Goal: Task Accomplishment & Management: Use online tool/utility

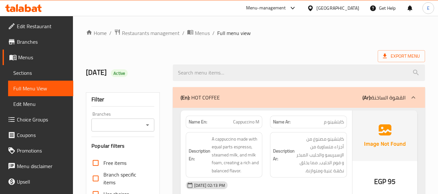
scroll to position [2763, 0]
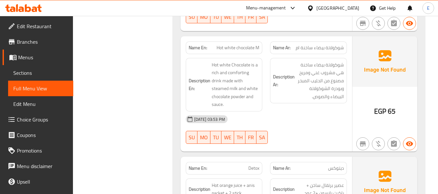
click at [267, 62] on div "Description Ar: شوكولاتة بيضاء ساخنة هي مشروب غني ومريح مصنوع من الحليب المبخر …" at bounding box center [308, 84] width 85 height 61
click at [241, 61] on span "Hot white Chocolate is a rich and comforting drink made with steamed milk and w…" at bounding box center [236, 85] width 48 height 48
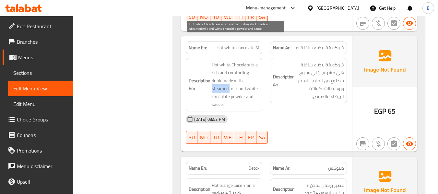
click at [241, 61] on span "Hot white Chocolate is a rich and comforting drink made with steamed milk and w…" at bounding box center [236, 85] width 48 height 48
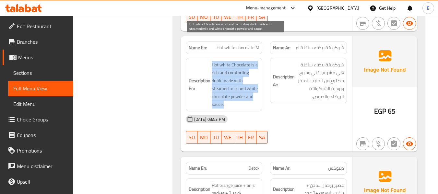
click at [241, 61] on span "Hot white Chocolate is a rich and comforting drink made with steamed milk and w…" at bounding box center [236, 85] width 48 height 48
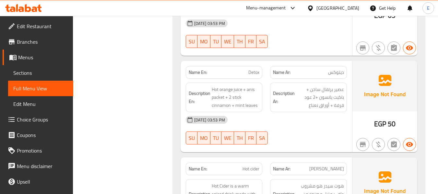
scroll to position [2860, 0]
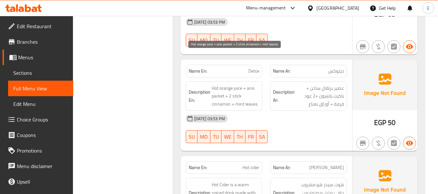
click at [241, 84] on span "Hot orange juice + anis packet + 2 stick cinnamon + mint leaves" at bounding box center [236, 96] width 48 height 24
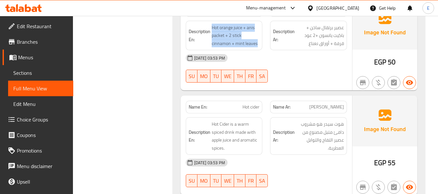
scroll to position [2925, 0]
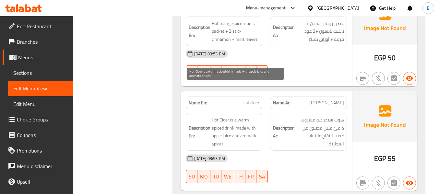
click at [242, 116] on span "Hot Cider is a warm spiced drink made with apple juice and aromatic spices." at bounding box center [236, 132] width 48 height 32
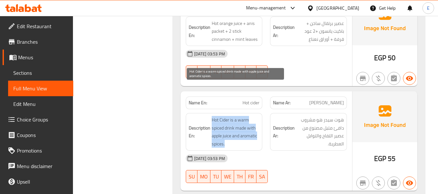
click at [242, 116] on span "Hot Cider is a warm spiced drink made with apple juice and aromatic spices." at bounding box center [236, 132] width 48 height 32
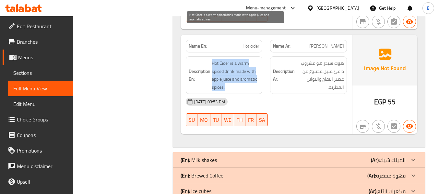
scroll to position [2984, 0]
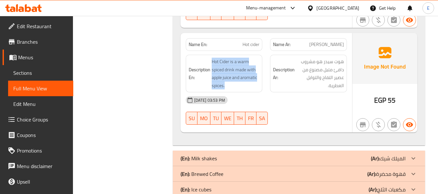
click at [248, 155] on div "(En): Milk shakes (Ar): الميلك شيك" at bounding box center [293, 159] width 225 height 8
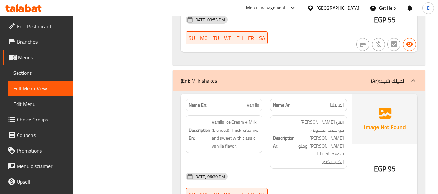
scroll to position [3081, 0]
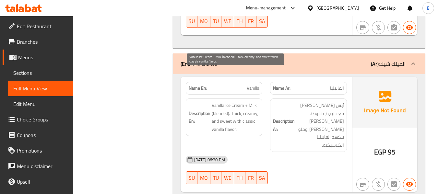
click at [248, 101] on span "Vanilla Ice Cream + Milk (blended). Thick, creamy, and sweet with classic vanil…" at bounding box center [236, 117] width 48 height 32
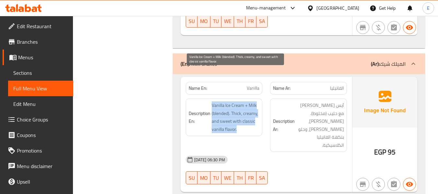
click at [248, 101] on span "Vanilla Ice Cream + Milk (blended). Thick, creamy, and sweet with classic vanil…" at bounding box center [236, 117] width 48 height 32
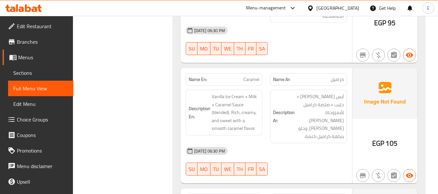
scroll to position [3211, 0]
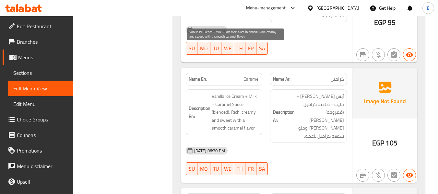
click at [245, 92] on span "Vanilla Ice Cream + Milk + Caramel Sauce (blended). Rich, creamy, and sweet wit…" at bounding box center [236, 112] width 48 height 40
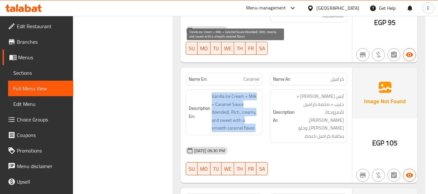
click at [245, 92] on span "Vanilla Ice Cream + Milk + Caramel Sauce (blended). Rich, creamy, and sweet wit…" at bounding box center [236, 112] width 48 height 40
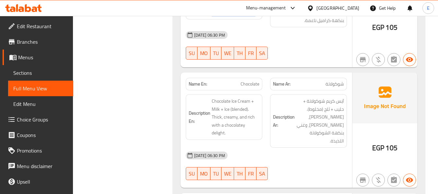
scroll to position [3340, 0]
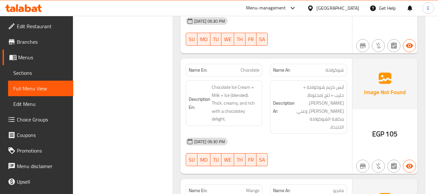
click at [254, 83] on span "Chocolate Ice Cream + Milk + Ice (blended). Thick, creamy, and rich with a choc…" at bounding box center [236, 103] width 48 height 40
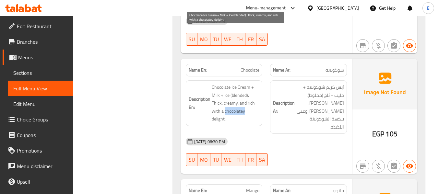
click at [254, 83] on span "Chocolate Ice Cream + Milk + Ice (blended). Thick, creamy, and rich with a choc…" at bounding box center [236, 103] width 48 height 40
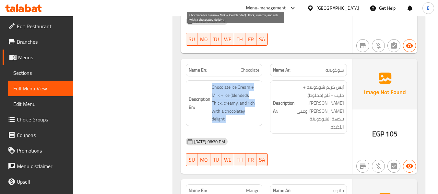
click at [254, 83] on span "Chocolate Ice Cream + Milk + Ice (blended). Thick, creamy, and rich with a choc…" at bounding box center [236, 103] width 48 height 40
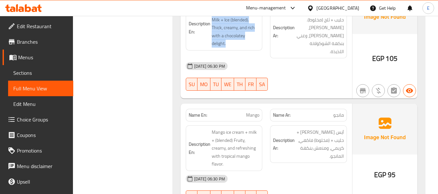
scroll to position [3438, 0]
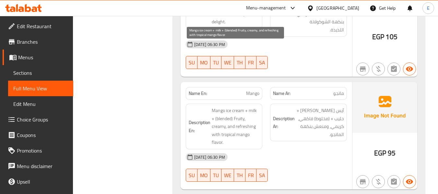
click at [259, 107] on span "Mango ice cream + milk + (blended) Fruity, creamy, and refreshing with tropical…" at bounding box center [236, 127] width 48 height 40
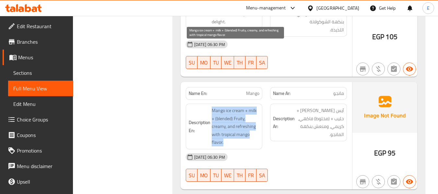
click at [259, 107] on span "Mango ice cream + milk + (blended) Fruity, creamy, and refreshing with tropical…" at bounding box center [236, 127] width 48 height 40
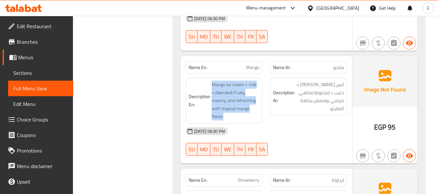
scroll to position [3535, 0]
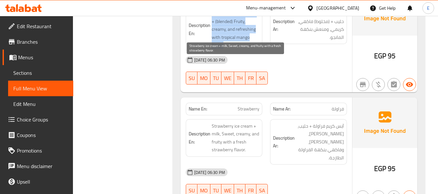
click at [257, 122] on span "Strawberry ice cream + milk, Sweet, creamy, and fruity with a fresh strawberry …" at bounding box center [236, 138] width 48 height 32
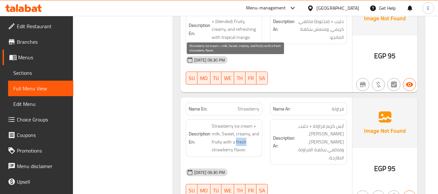
click at [257, 122] on span "Strawberry ice cream + milk, Sweet, creamy, and fruity with a fresh strawberry …" at bounding box center [236, 138] width 48 height 32
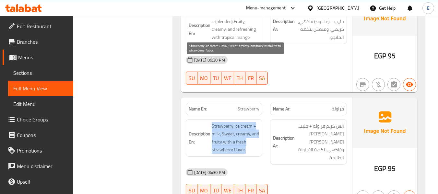
click at [257, 122] on span "Strawberry ice cream + milk, Sweet, creamy, and fruity with a fresh strawberry …" at bounding box center [236, 138] width 48 height 32
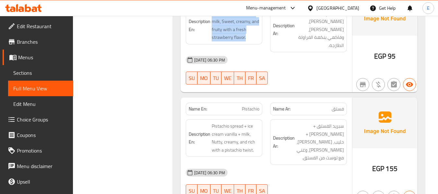
scroll to position [3665, 0]
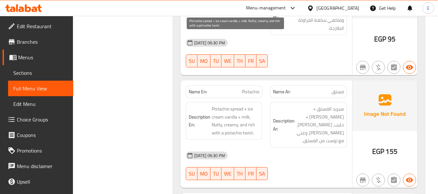
click at [246, 105] on span "Pistachio spread + ice cream vanilla + milk, Nutty, creamy, and rich with a pis…" at bounding box center [236, 121] width 48 height 32
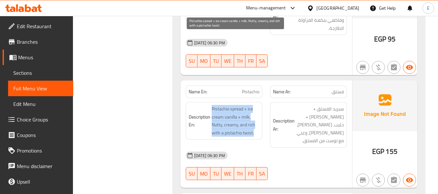
click at [246, 105] on span "Pistachio spread + ice cream vanilla + milk, Nutty, creamy, and rich with a pis…" at bounding box center [236, 121] width 48 height 32
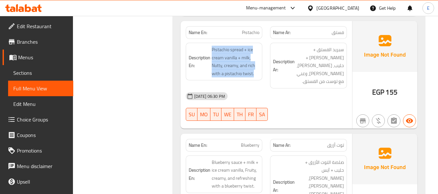
scroll to position [3729, 0]
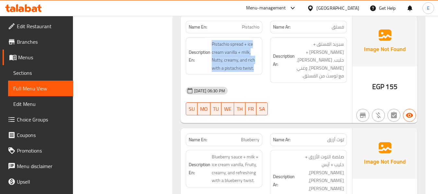
click at [242, 153] on span "Blueberry sauce + milk + ice cream vanilla, Fruity, creamy, and refreshing with…" at bounding box center [236, 169] width 48 height 32
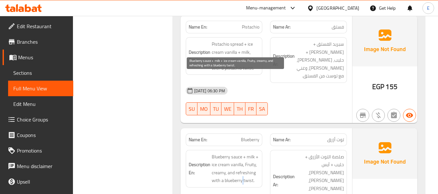
click at [242, 153] on span "Blueberry sauce + milk + ice cream vanilla, Fruity, creamy, and refreshing with…" at bounding box center [236, 169] width 48 height 32
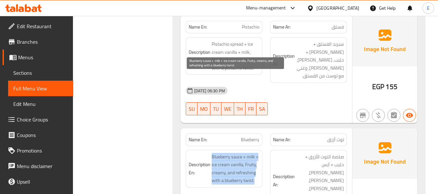
click at [242, 153] on span "Blueberry sauce + milk + ice cream vanilla, Fruity, creamy, and refreshing with…" at bounding box center [236, 169] width 48 height 32
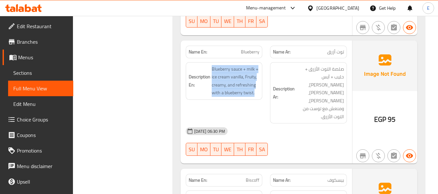
scroll to position [3827, 0]
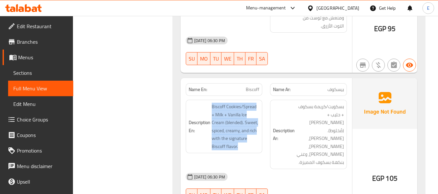
scroll to position [3956, 0]
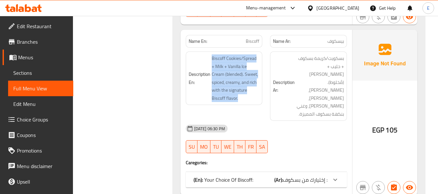
click at [264, 172] on div "(En): Your Choice Of Biscoff: (Ar): إختيارك من بسكوف :" at bounding box center [266, 180] width 161 height 16
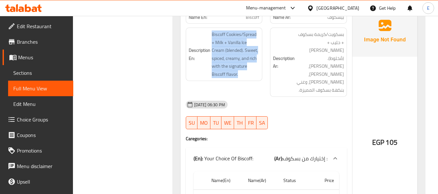
scroll to position [4054, 0]
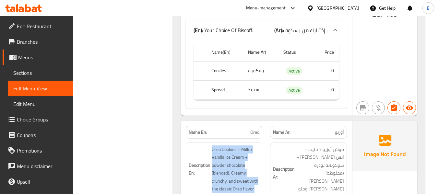
scroll to position [4109, 0]
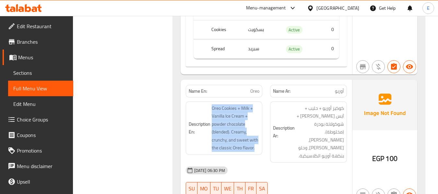
scroll to position [4207, 0]
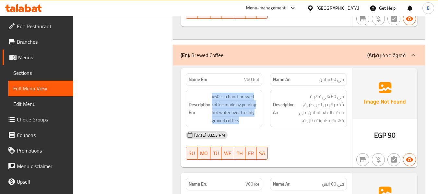
scroll to position [4336, 0]
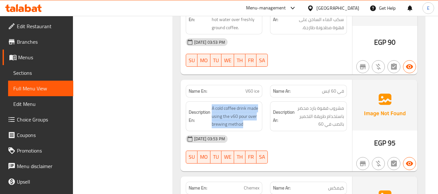
scroll to position [4421, 0]
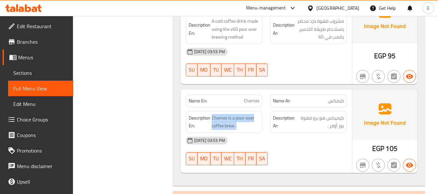
scroll to position [4550, 0]
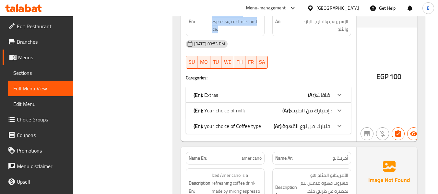
scroll to position [4745, 0]
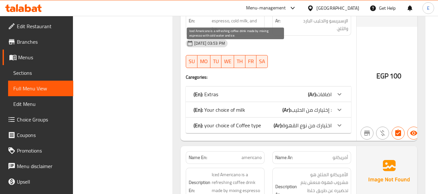
click at [252, 171] on span "Iced Americano is a refreshing coffee drink made by mixing espresso with cold w…" at bounding box center [237, 187] width 50 height 32
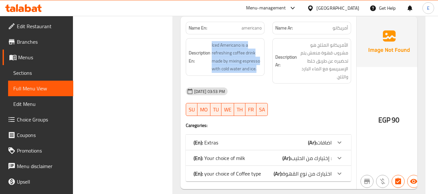
scroll to position [4907, 0]
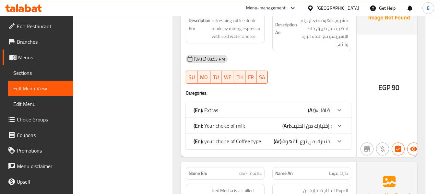
click at [254, 170] on span "dark mocha" at bounding box center [250, 173] width 22 height 7
copy span "dark mocha"
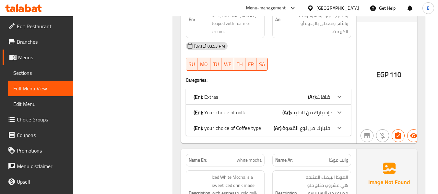
scroll to position [5101, 0]
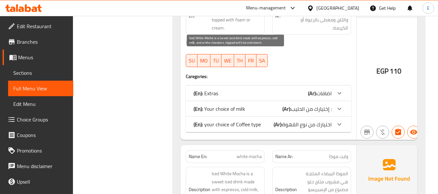
click at [227, 170] on span "Iced White Mocha is a sweet iced drink made with espresso, cold milk, and white…" at bounding box center [237, 194] width 50 height 48
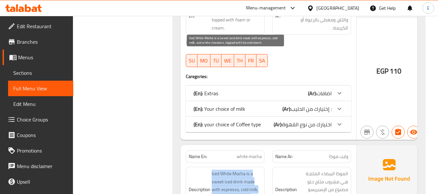
click at [227, 170] on span "Iced White Mocha is a sweet iced drink made with espresso, cold milk, and white…" at bounding box center [237, 194] width 50 height 48
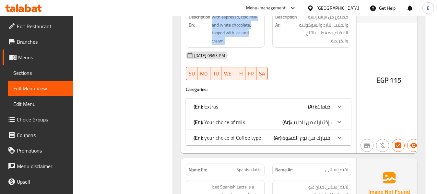
scroll to position [5296, 0]
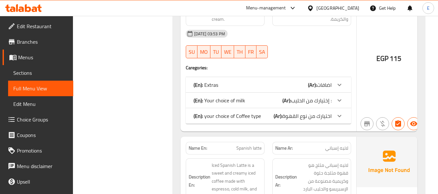
click at [243, 161] on span "Iced Spanish Latte is a sweet and creamy iced coffee made with espresso, cold m…" at bounding box center [237, 181] width 50 height 40
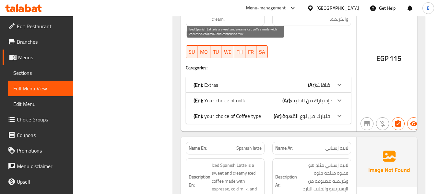
click at [243, 161] on span "Iced Spanish Latte is a sweet and creamy iced coffee made with espresso, cold m…" at bounding box center [237, 181] width 50 height 40
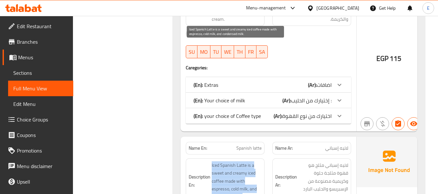
click at [243, 161] on span "Iced Spanish Latte is a sweet and creamy iced coffee made with espresso, cold m…" at bounding box center [237, 181] width 50 height 40
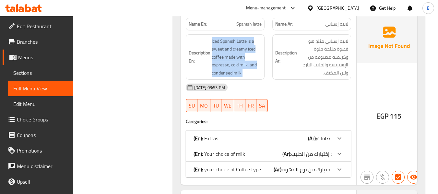
scroll to position [5426, 0]
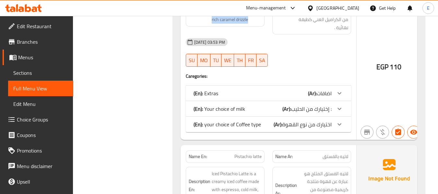
scroll to position [5653, 0]
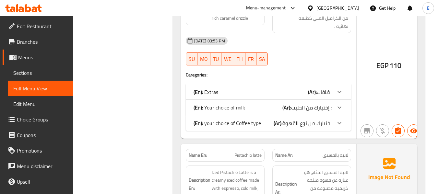
click at [241, 169] on span "Iced Pistachio Latte is a creamy iced coffee made with espresso, cold milk, pis…" at bounding box center [237, 185] width 50 height 32
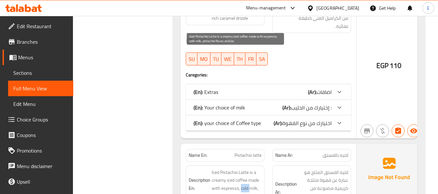
click at [241, 169] on span "Iced Pistachio Latte is a creamy iced coffee made with espresso, cold milk, pis…" at bounding box center [237, 185] width 50 height 32
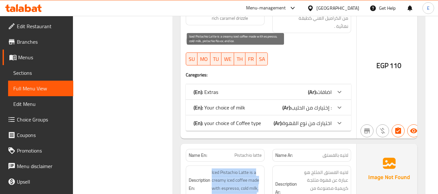
click at [241, 169] on span "Iced Pistachio Latte is a creamy iced coffee made with espresso, cold milk, pis…" at bounding box center [237, 185] width 50 height 32
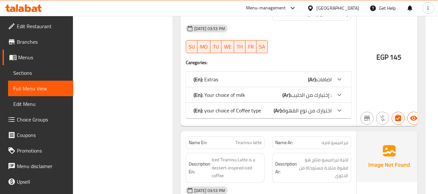
scroll to position [5847, 0]
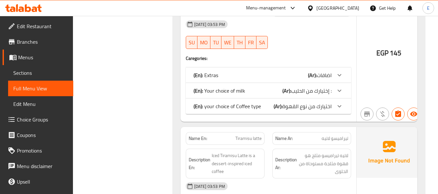
click at [255, 152] on span "Iced Tiramisu Latte is a dessert-inspired iced coffee" at bounding box center [237, 164] width 50 height 24
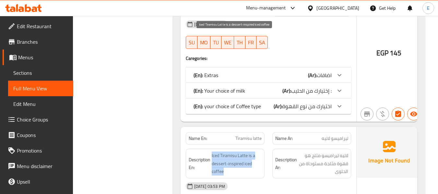
click at [255, 152] on span "Iced Tiramisu Latte is a dessert-inspired iced coffee" at bounding box center [237, 164] width 50 height 24
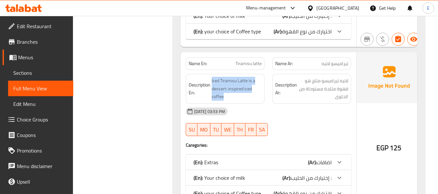
scroll to position [5977, 0]
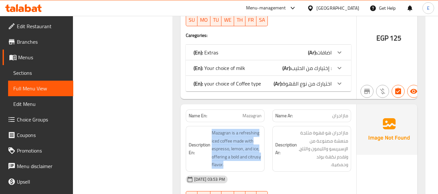
scroll to position [6042, 0]
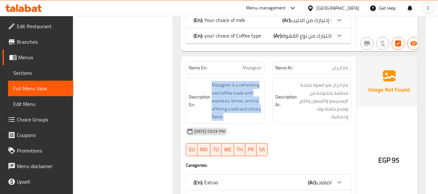
scroll to position [6174, 0]
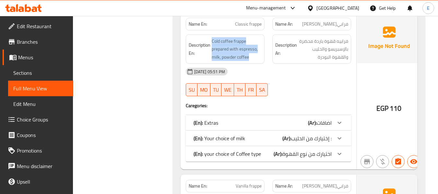
scroll to position [6368, 0]
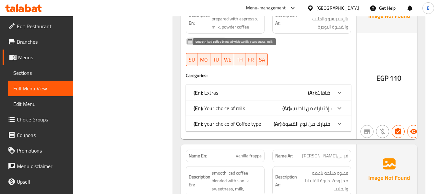
click at [243, 169] on span "smooth iced coffee blended with vanilla sweetness, milk," at bounding box center [237, 181] width 50 height 24
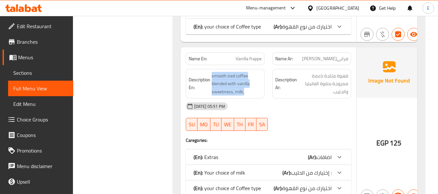
scroll to position [6498, 0]
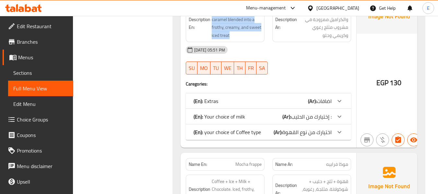
scroll to position [6692, 0]
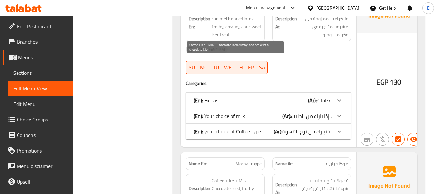
click at [248, 177] on span "Coffee + Ice + Milk + Chocolate. Iced, frothy, and rich with a chocolate kick" at bounding box center [237, 193] width 50 height 32
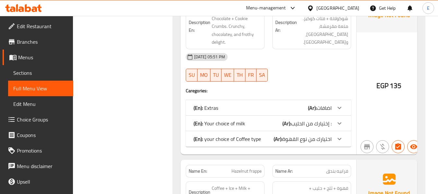
scroll to position [7211, 0]
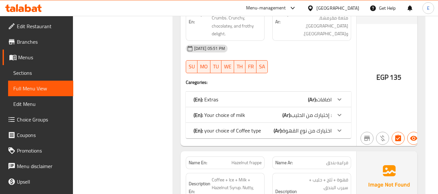
click at [257, 176] on span "Coffee + Ice + Milk + Hazelnut Syrup. Nutty, creamy, and refreshing." at bounding box center [237, 188] width 50 height 24
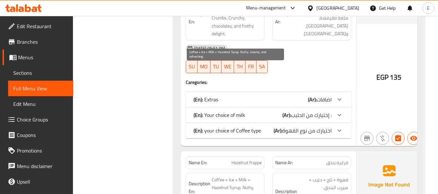
click at [257, 176] on span "Coffee + Ice + Milk + Hazelnut Syrup. Nutty, creamy, and refreshing." at bounding box center [237, 188] width 50 height 24
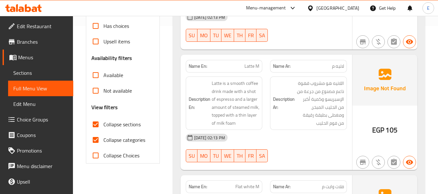
scroll to position [180, 0]
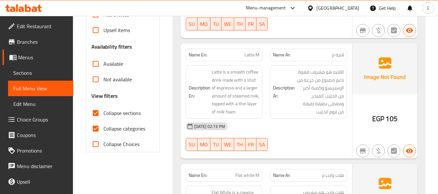
drag, startPoint x: 94, startPoint y: 128, endPoint x: 96, endPoint y: 114, distance: 14.4
click at [94, 128] on input "Collapse categories" at bounding box center [96, 129] width 16 height 16
checkbox input "false"
click at [96, 113] on input "Collapse sections" at bounding box center [96, 113] width 16 height 16
checkbox input "false"
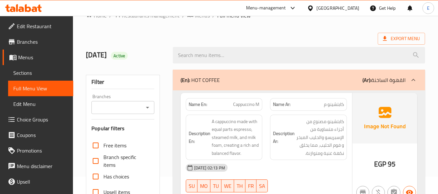
scroll to position [0, 0]
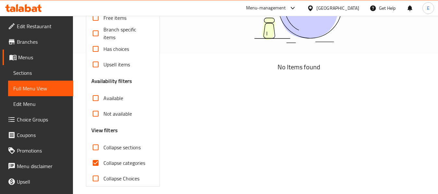
scroll to position [146, 0]
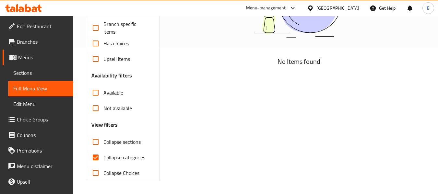
click at [95, 159] on input "Collapse categories" at bounding box center [96, 158] width 16 height 16
checkbox input "false"
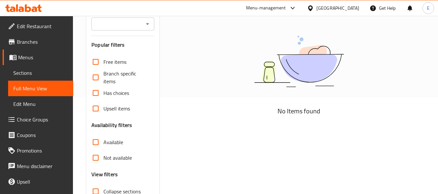
scroll to position [97, 0]
click at [209, 62] on div "No Items found" at bounding box center [299, 67] width 252 height 98
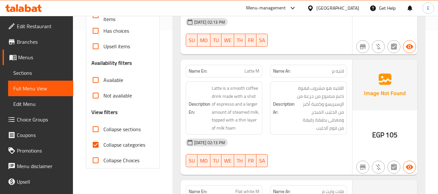
scroll to position [179, 0]
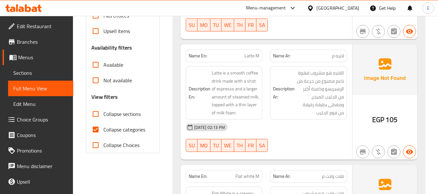
click at [97, 130] on input "Collapse categories" at bounding box center [96, 130] width 16 height 16
checkbox input "false"
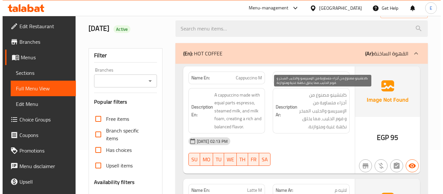
scroll to position [0, 0]
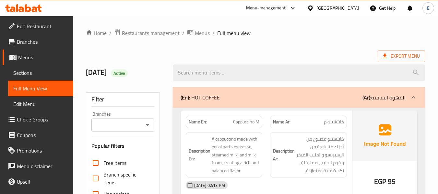
click at [408, 60] on span "Export Menu" at bounding box center [401, 56] width 37 height 8
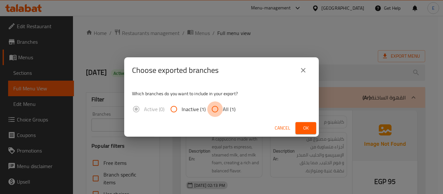
click at [215, 108] on input "All (1)" at bounding box center [215, 109] width 16 height 16
radio input "true"
click at [306, 128] on span "Ok" at bounding box center [306, 128] width 10 height 8
